Goal: Navigation & Orientation: Find specific page/section

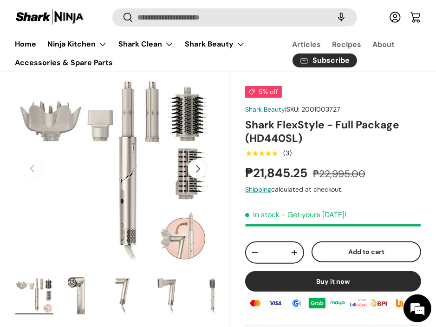
click at [197, 172] on button "Next" at bounding box center [198, 169] width 20 height 20
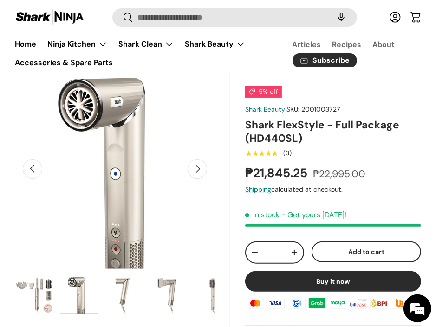
click at [197, 172] on button "Next" at bounding box center [198, 169] width 20 height 20
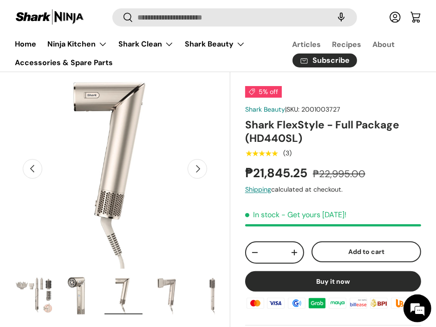
click at [197, 172] on button "Next" at bounding box center [198, 169] width 20 height 20
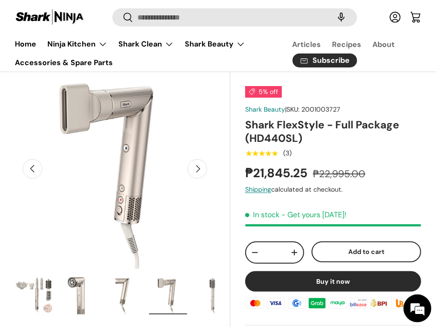
click at [197, 169] on button "Next" at bounding box center [198, 169] width 20 height 20
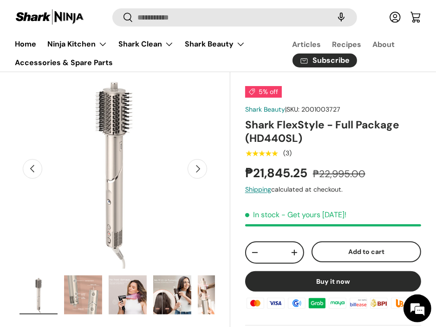
scroll to position [0, 178]
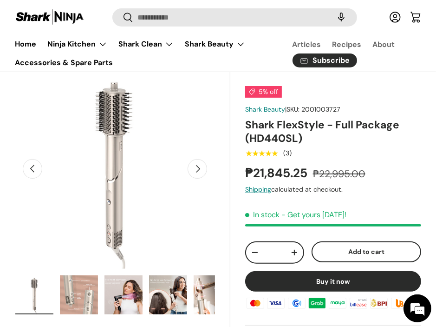
click at [197, 169] on button "Next" at bounding box center [198, 169] width 20 height 20
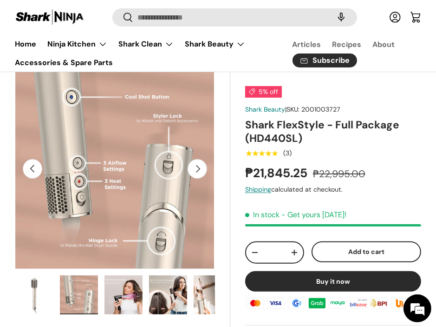
scroll to position [0, 1026]
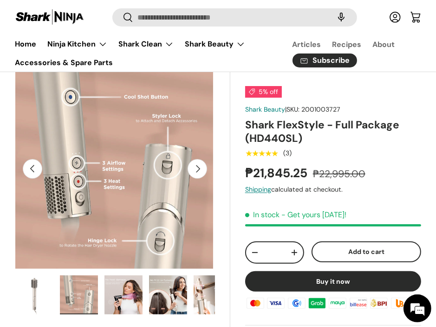
click at [197, 169] on button "Next" at bounding box center [198, 169] width 20 height 20
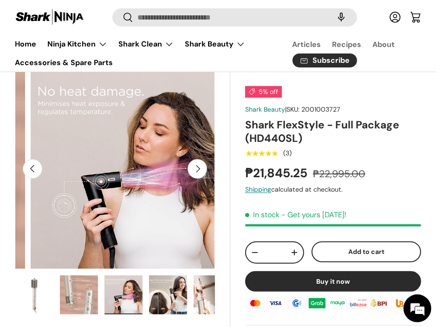
scroll to position [0, 1231]
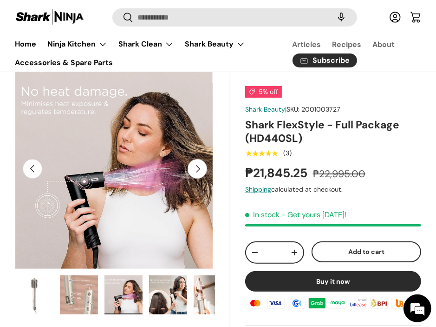
click at [197, 169] on button "Next" at bounding box center [198, 169] width 20 height 20
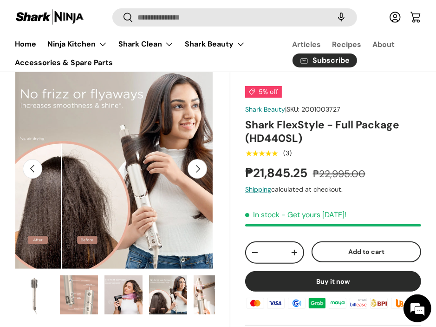
scroll to position [0, 1436]
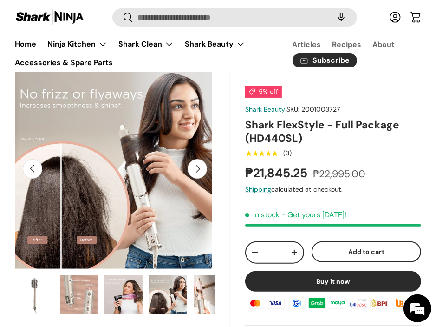
click at [197, 169] on button "Next" at bounding box center [198, 169] width 20 height 20
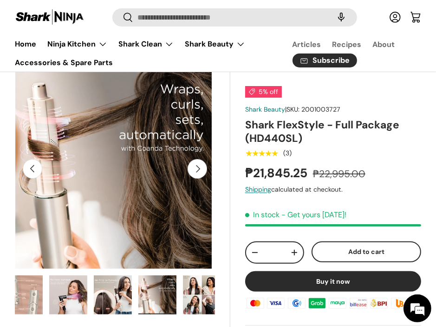
scroll to position [0, 240]
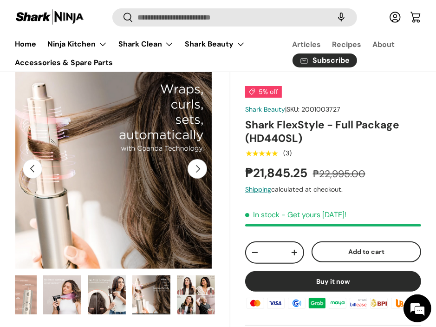
click at [197, 169] on button "Next" at bounding box center [198, 169] width 20 height 20
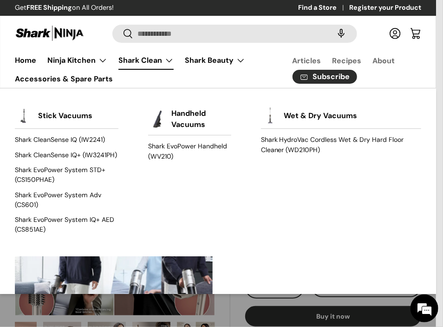
scroll to position [0, 1847]
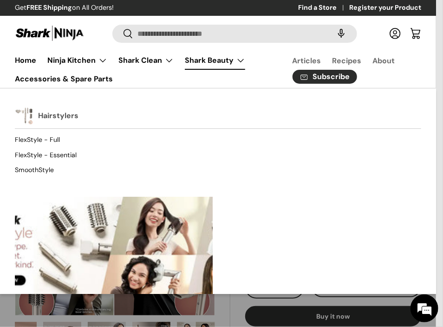
click at [49, 113] on link "Hairstylers" at bounding box center [58, 116] width 40 height 20
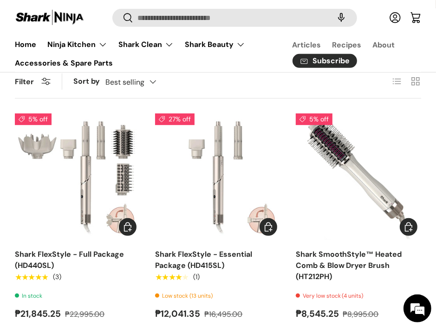
scroll to position [139, 0]
